Goal: Transaction & Acquisition: Purchase product/service

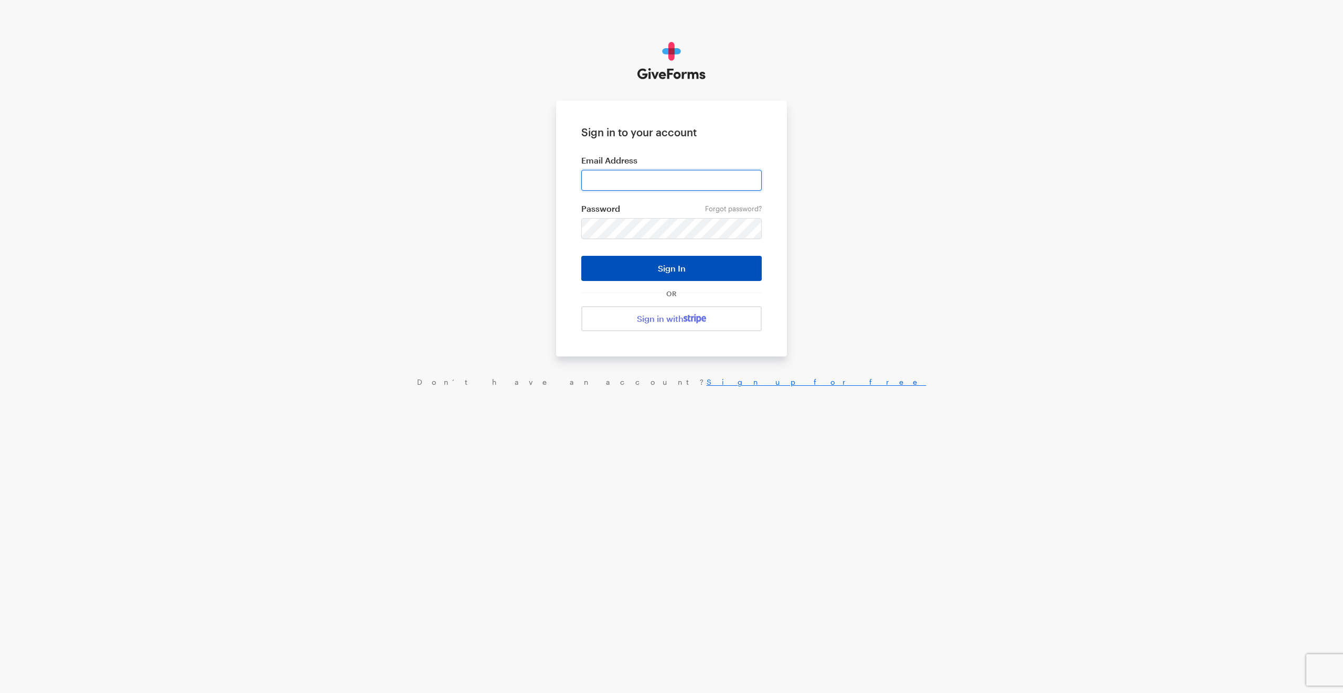
type input "[PERSON_NAME][EMAIL_ADDRESS][DOMAIN_NAME]"
click at [735, 265] on button "Sign In" at bounding box center [671, 268] width 180 height 25
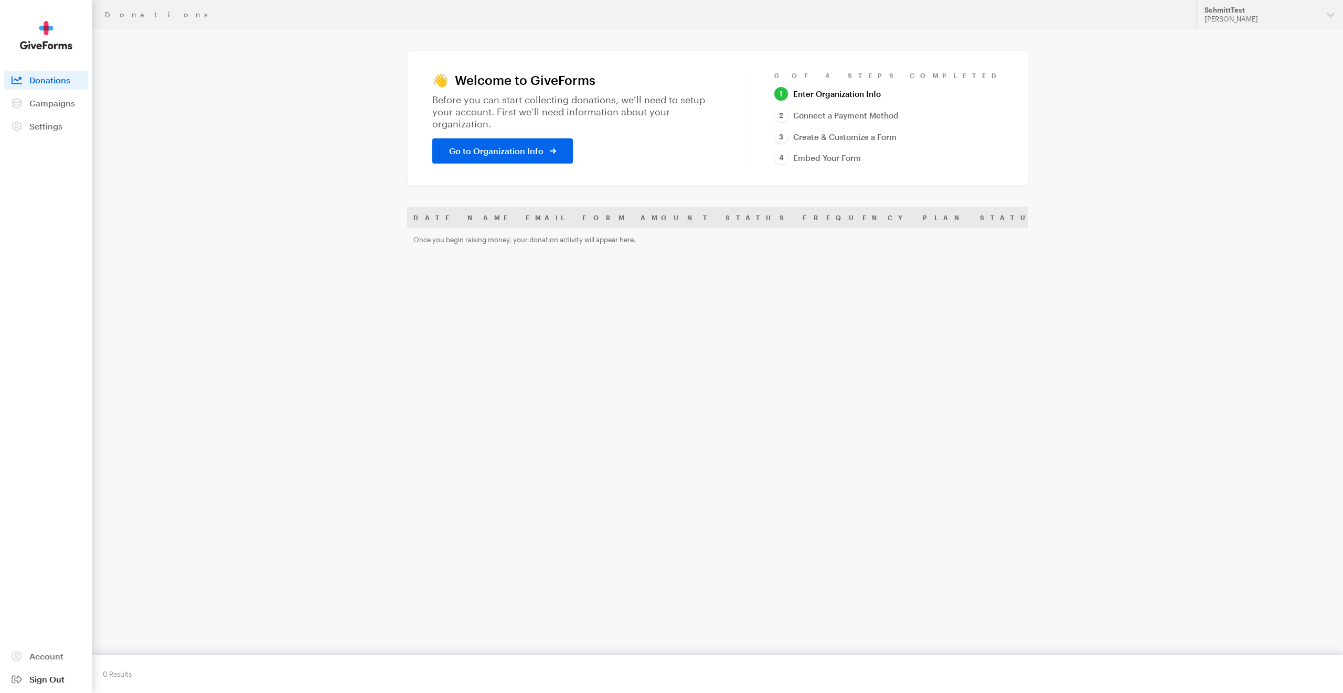
click at [49, 680] on span "Sign Out" at bounding box center [46, 680] width 35 height 10
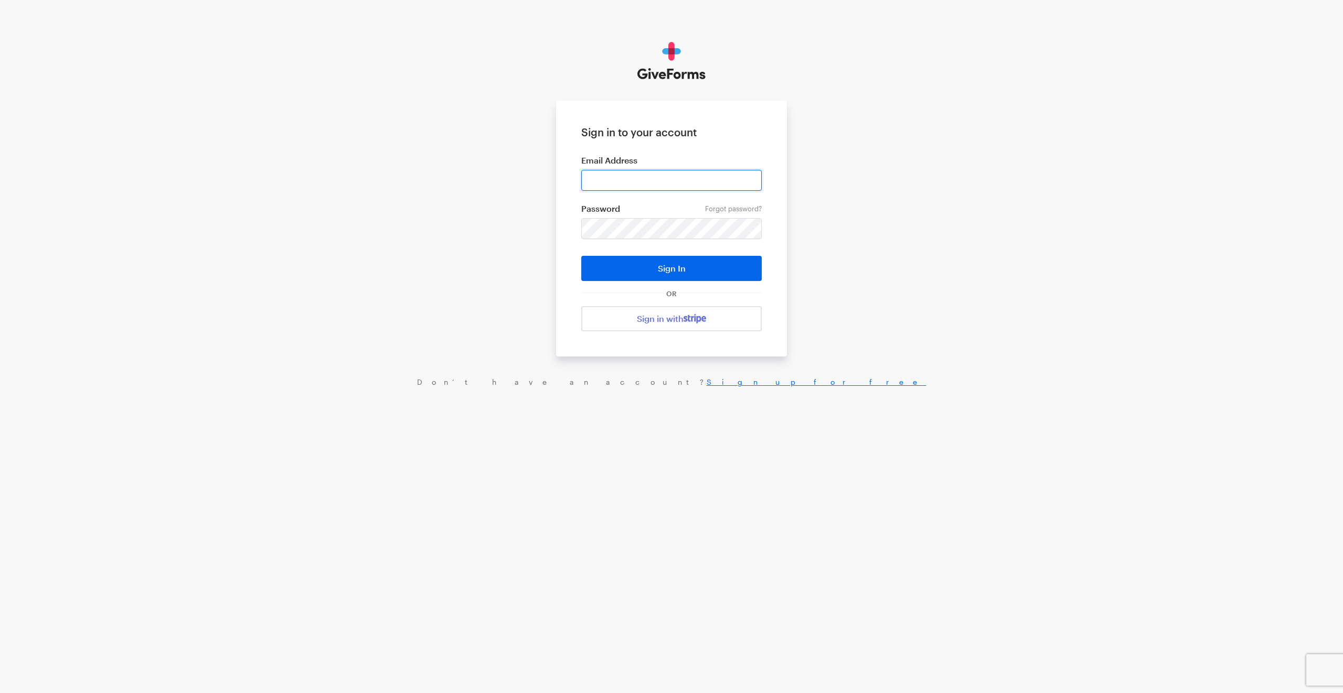
type input "jason@dreamten.com"
click at [646, 183] on input "jason@dreamten.com" at bounding box center [671, 180] width 180 height 21
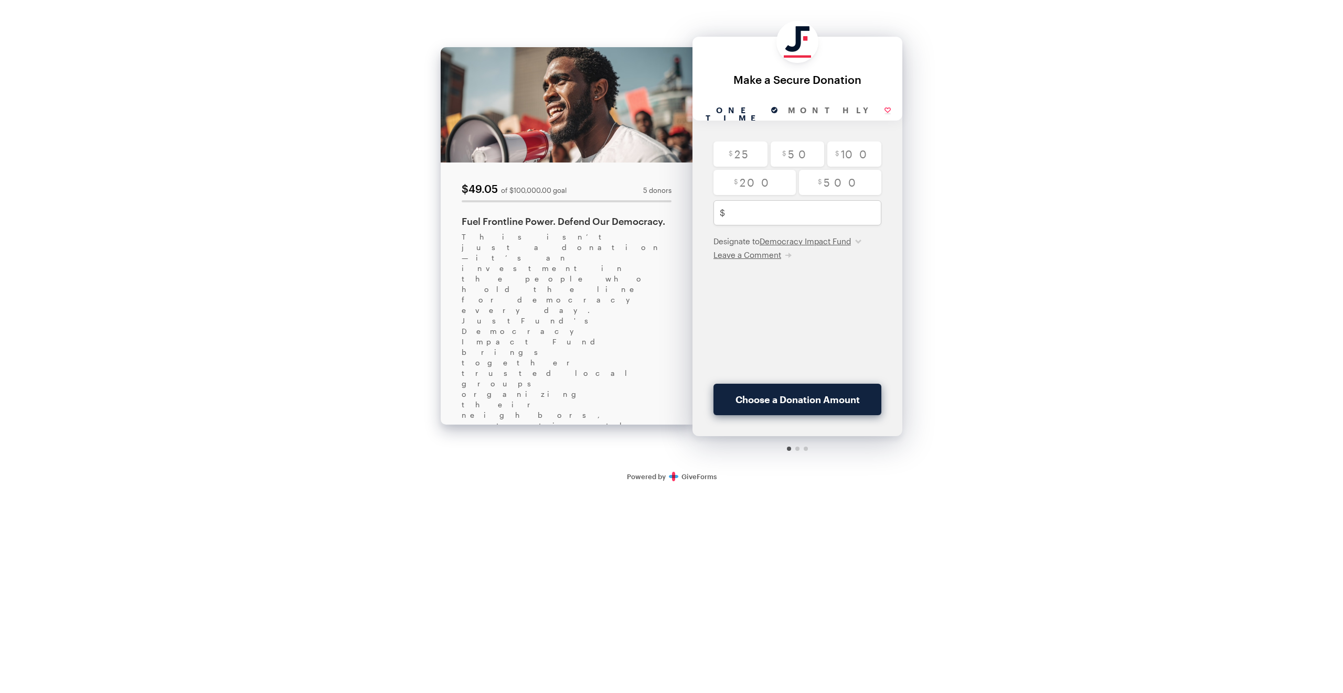
click at [589, 305] on div "This isn’t just a donation—it’s an investment in the people who hold the line f…" at bounding box center [567, 504] width 210 height 545
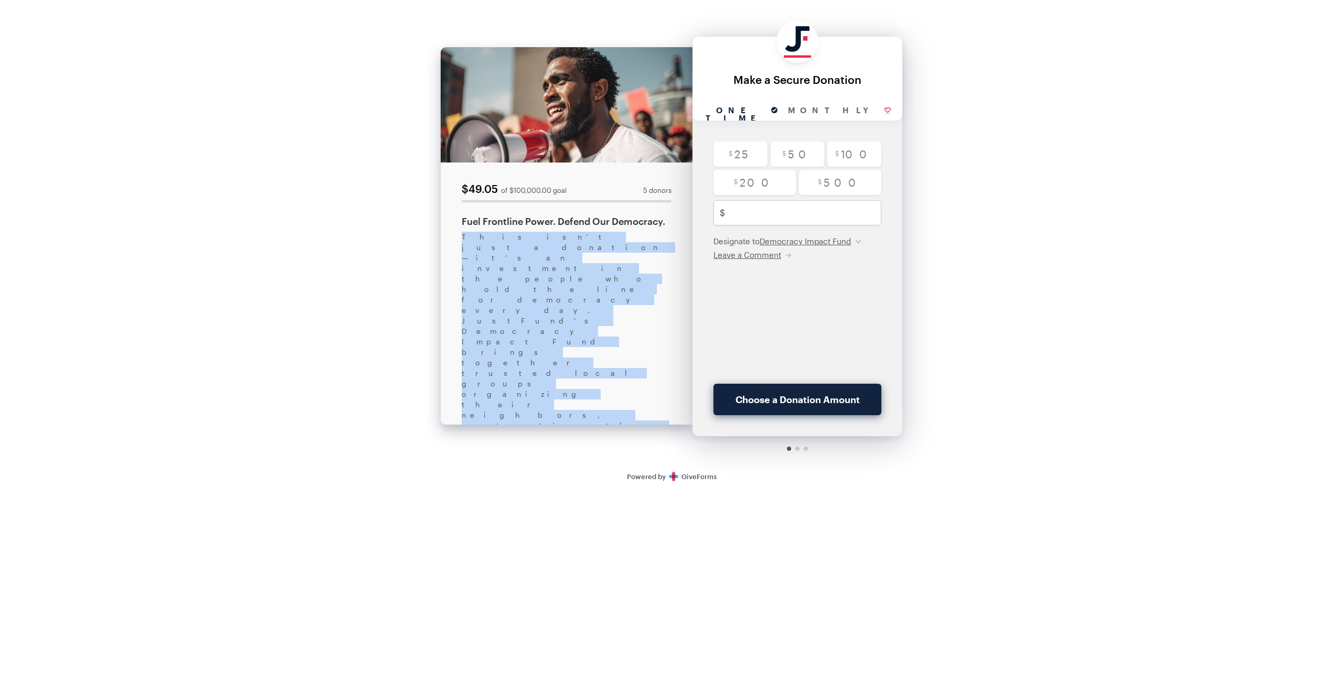
click at [589, 305] on div "This isn’t just a donation—it’s an investment in the people who hold the line f…" at bounding box center [567, 504] width 210 height 545
click at [639, 320] on div "This isn’t just a donation—it’s an investment in the people who hold the line f…" at bounding box center [567, 504] width 210 height 545
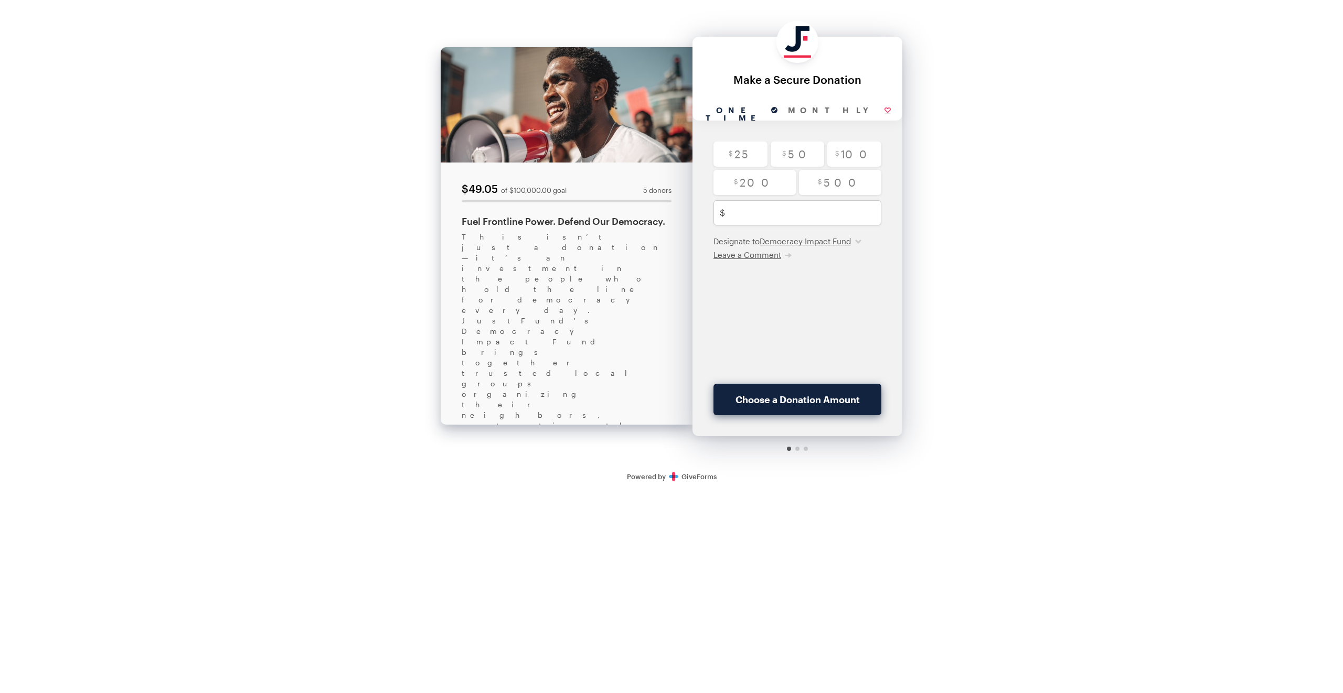
click at [652, 344] on div "This isn’t just a donation—it’s an investment in the people who hold the line f…" at bounding box center [567, 504] width 210 height 545
click at [546, 353] on div "This isn’t just a donation—it’s an investment in the people who hold the line f…" at bounding box center [567, 504] width 210 height 545
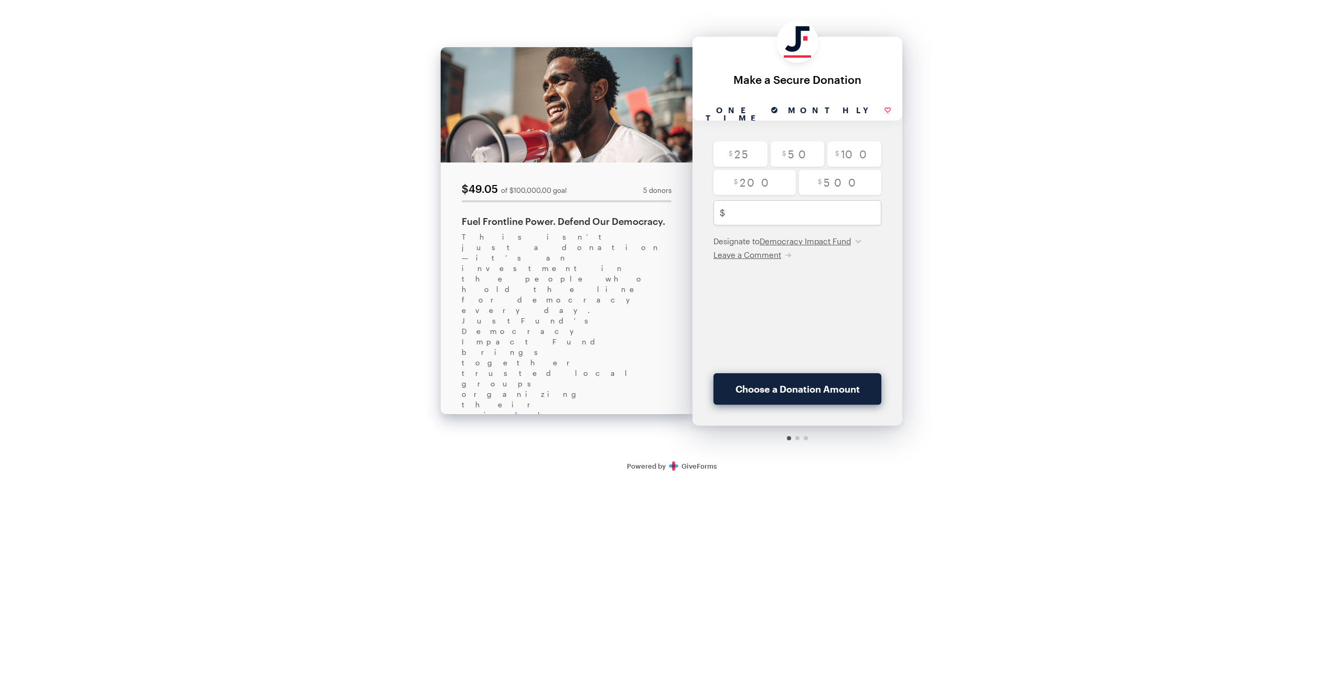
click at [840, 112] on input "Monthly" at bounding box center [839, 110] width 113 height 19
radio input "true"
click at [759, 105] on input "One time" at bounding box center [741, 110] width 84 height 19
radio input "true"
click at [285, 427] on div "Back About this Fundraiser Back $49.05 of $100,000.00 goal 5 donors Fuel Frontl…" at bounding box center [671, 240] width 1343 height 481
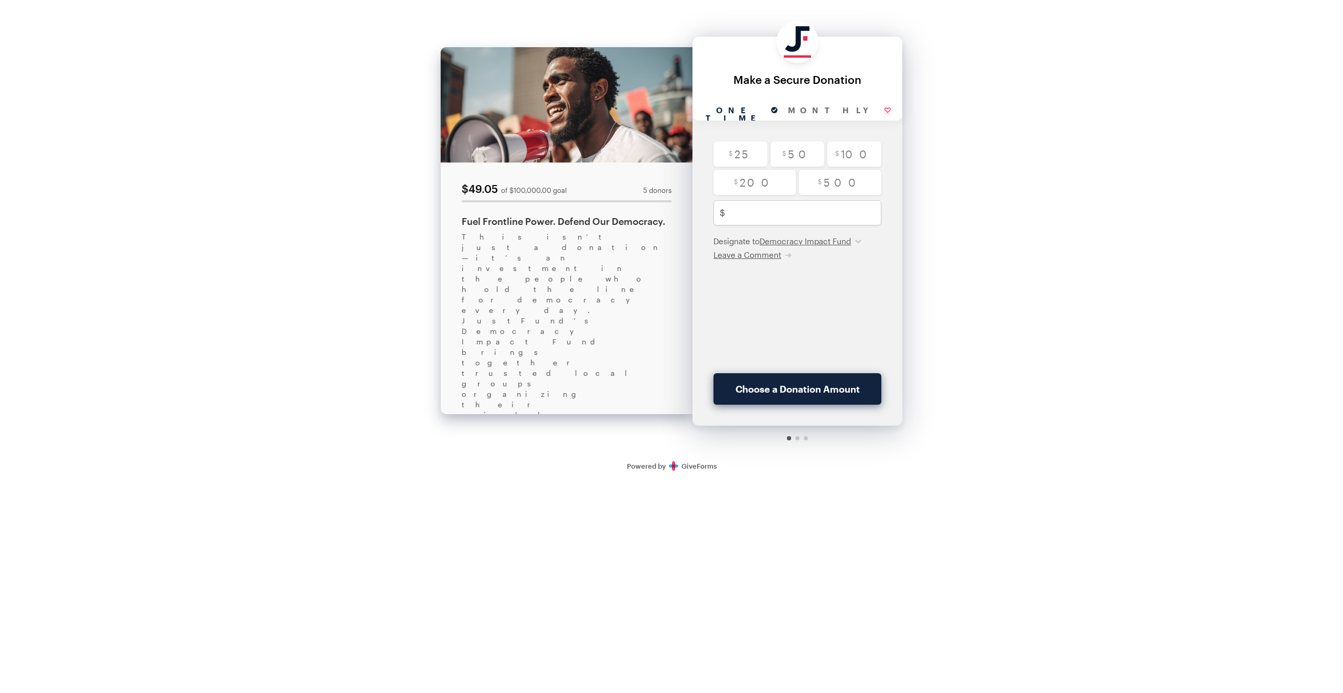
click at [269, 302] on div "Back About this Fundraiser Back $49.05 of $100,000.00 goal 5 donors Fuel Frontl…" at bounding box center [671, 240] width 1343 height 481
drag, startPoint x: 254, startPoint y: 80, endPoint x: 205, endPoint y: 29, distance: 71.2
click at [253, 80] on div "Back About this Fundraiser Back $49.05 of $100,000.00 goal 5 donors Fuel Frontl…" at bounding box center [671, 240] width 1343 height 481
